Goal: Task Accomplishment & Management: Use online tool/utility

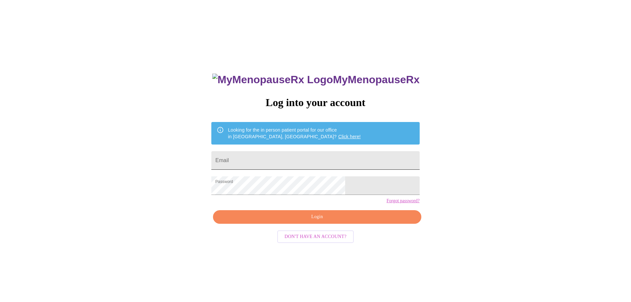
click at [302, 154] on input "Email" at bounding box center [315, 160] width 208 height 19
click at [294, 160] on input "Email" at bounding box center [315, 160] width 208 height 19
type input "jennae8675309@gmail.com"
click at [296, 221] on span "Login" at bounding box center [317, 217] width 193 height 8
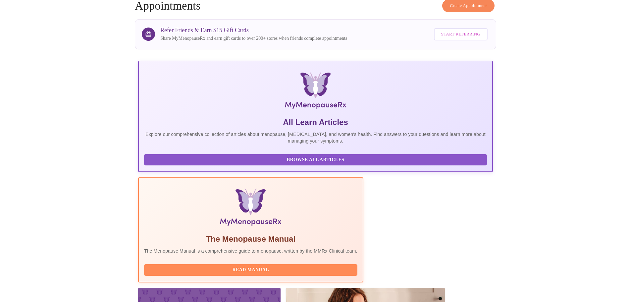
scroll to position [133, 0]
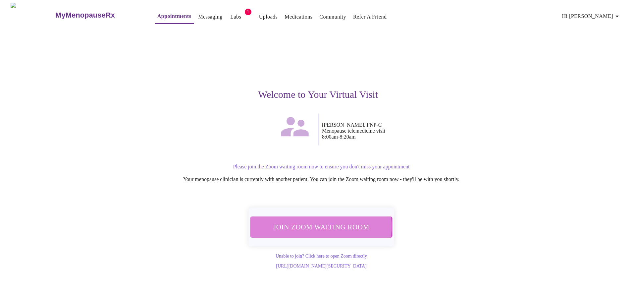
click at [318, 222] on span "Join Zoom Waiting Room" at bounding box center [321, 227] width 125 height 12
